Goal: Information Seeking & Learning: Check status

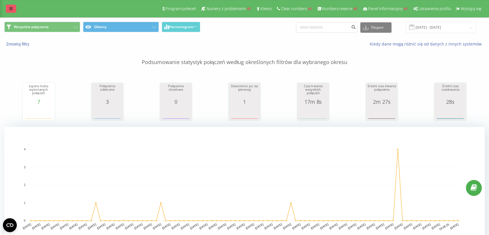
click at [8, 8] on link at bounding box center [11, 9] width 10 height 8
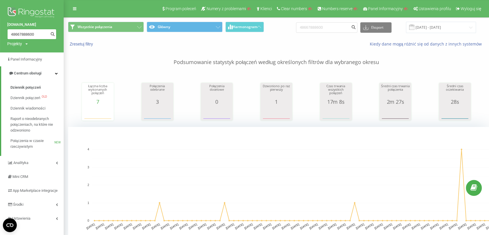
drag, startPoint x: 47, startPoint y: 38, endPoint x: 10, endPoint y: 39, distance: 36.8
click at [10, 39] on form "48667888600" at bounding box center [31, 34] width 49 height 10
click at [11, 43] on div "Projekty" at bounding box center [14, 44] width 15 height 6
click at [14, 51] on input "text" at bounding box center [23, 52] width 29 height 8
type input "hajsplon"
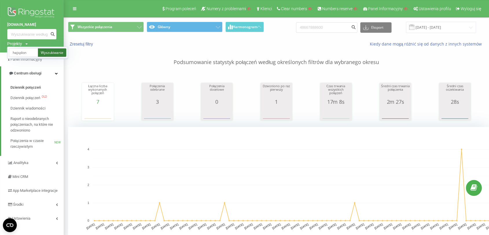
click at [58, 52] on link "Wyszukiwanie" at bounding box center [52, 52] width 28 height 8
